Goal: Navigation & Orientation: Find specific page/section

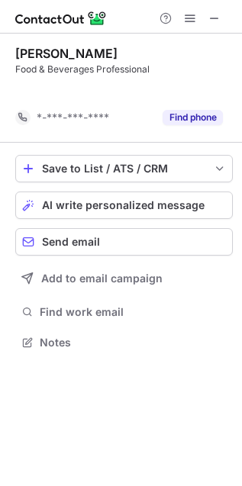
scroll to position [307, 242]
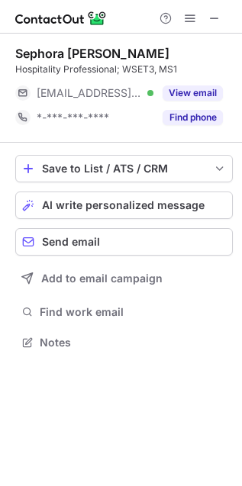
scroll to position [7, 7]
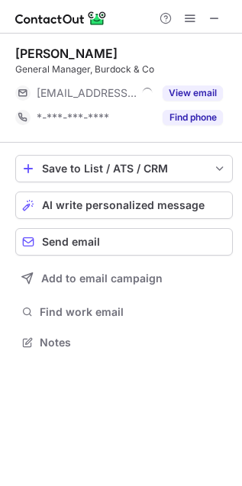
scroll to position [7, 7]
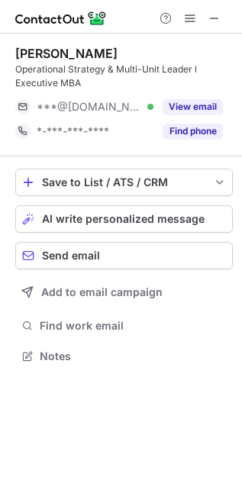
scroll to position [346, 242]
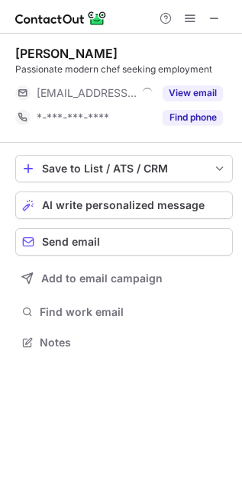
scroll to position [7, 7]
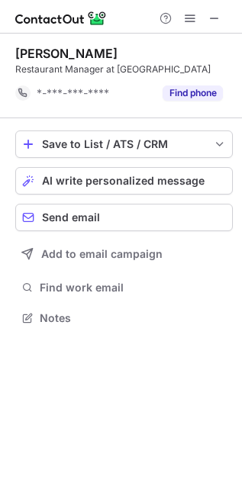
scroll to position [307, 242]
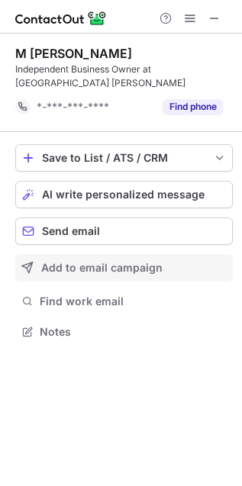
scroll to position [321, 242]
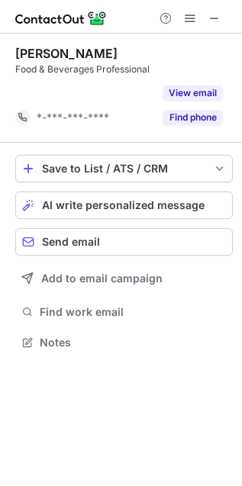
scroll to position [307, 242]
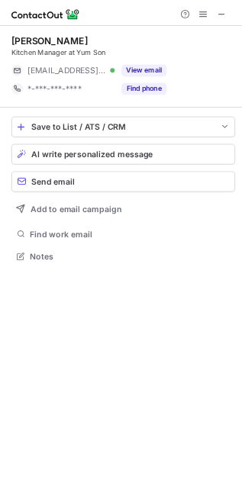
scroll to position [7, 7]
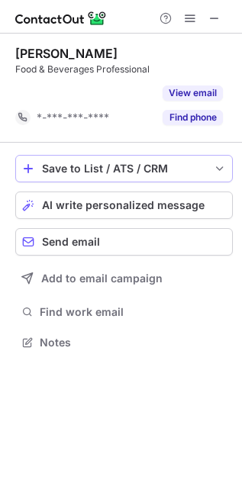
scroll to position [307, 242]
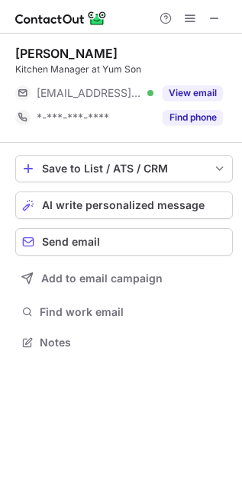
scroll to position [331, 242]
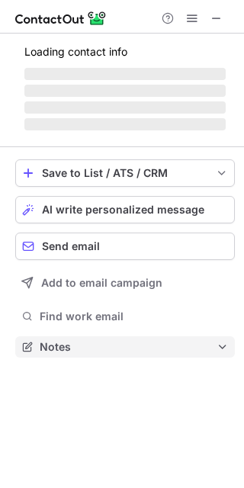
scroll to position [7, 8]
